Goal: Task Accomplishment & Management: Use online tool/utility

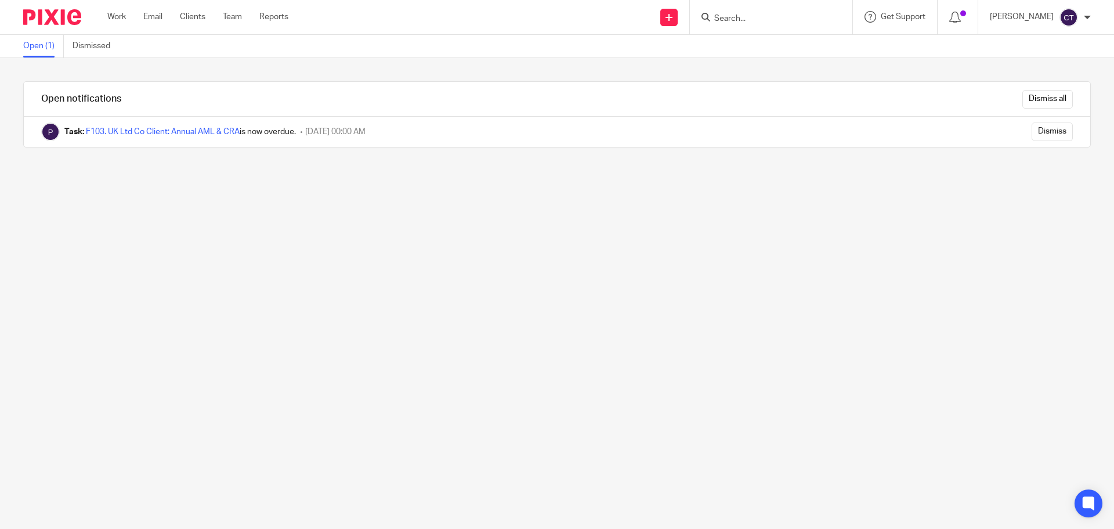
click at [753, 26] on div at bounding box center [771, 17] width 163 height 34
click at [749, 21] on input "Search" at bounding box center [765, 19] width 104 height 10
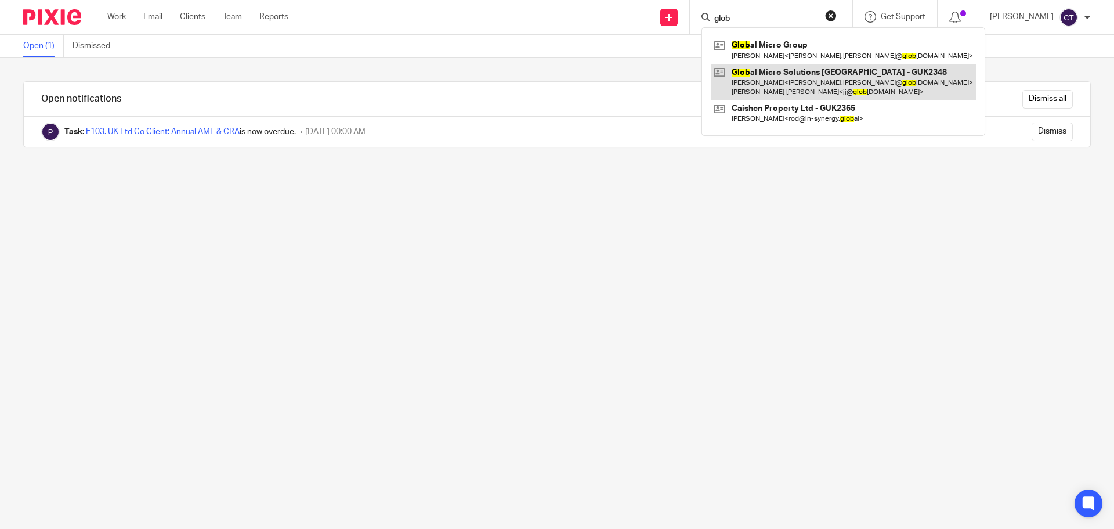
type input "glob"
click at [804, 75] on link at bounding box center [843, 82] width 265 height 36
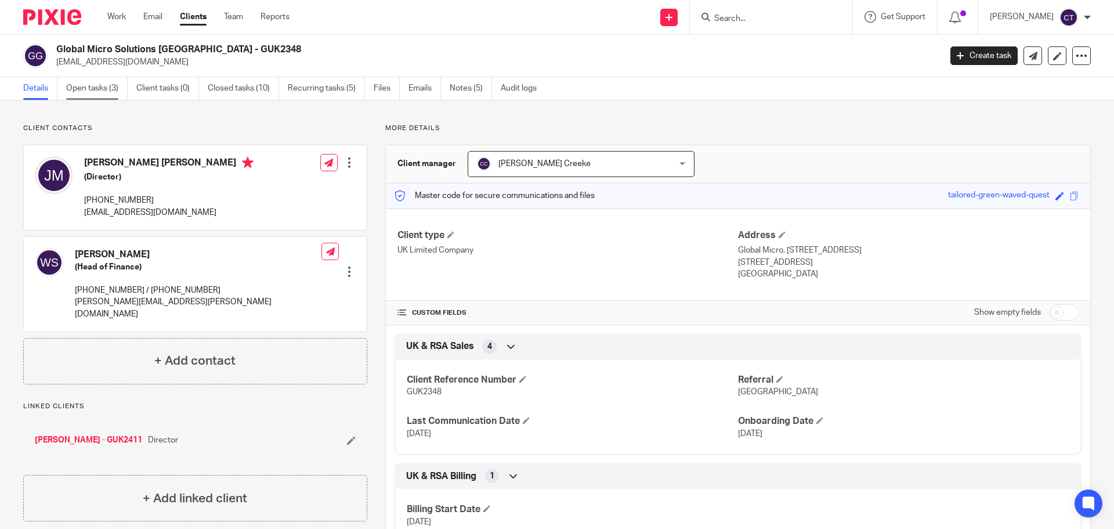
click at [100, 91] on link "Open tasks (3)" at bounding box center [97, 88] width 62 height 23
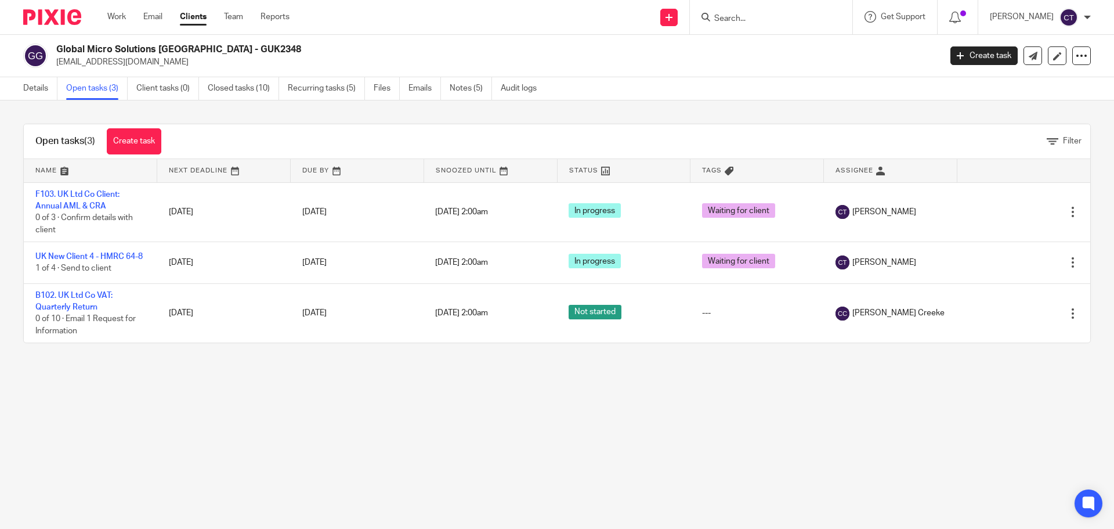
click at [373, 86] on ul "Details Open tasks (3) Client tasks (0) Closed tasks (10) Recurring tasks (5) F…" at bounding box center [288, 88] width 531 height 23
click at [380, 87] on link "Files" at bounding box center [387, 88] width 26 height 23
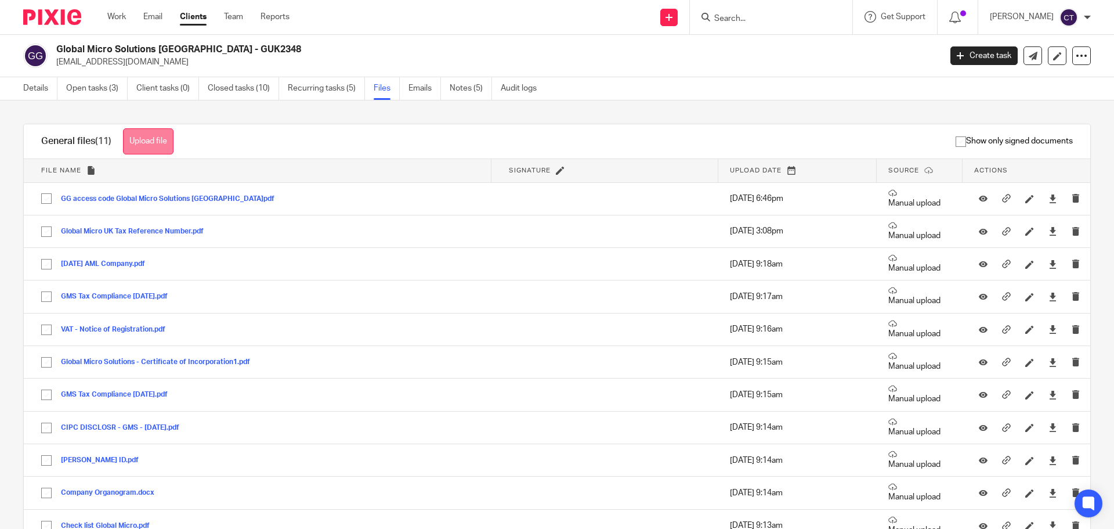
click at [154, 142] on button "Upload file" at bounding box center [148, 141] width 50 height 26
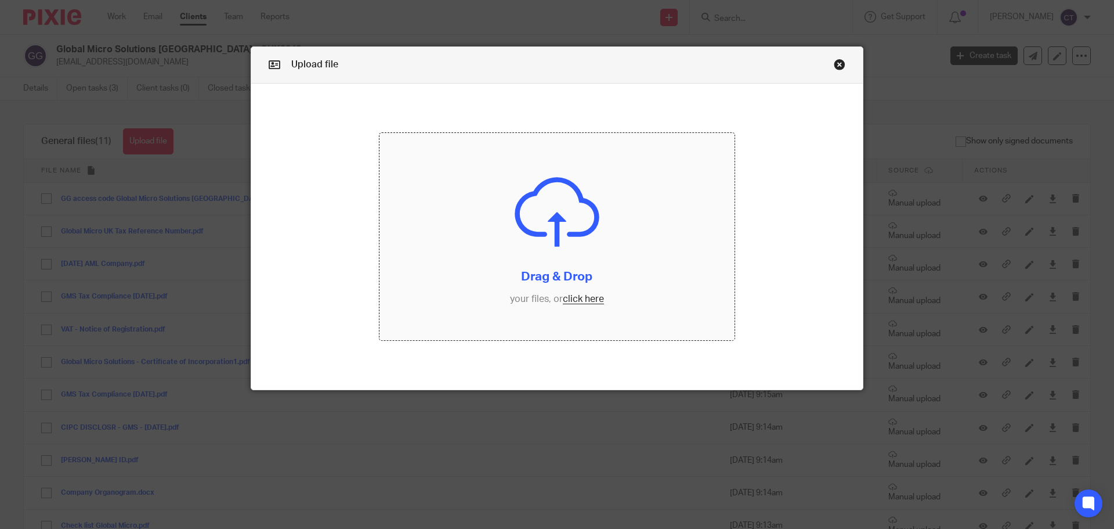
click at [585, 229] on input "file" at bounding box center [558, 237] width 356 height 208
